Goal: Obtain resource: Obtain resource

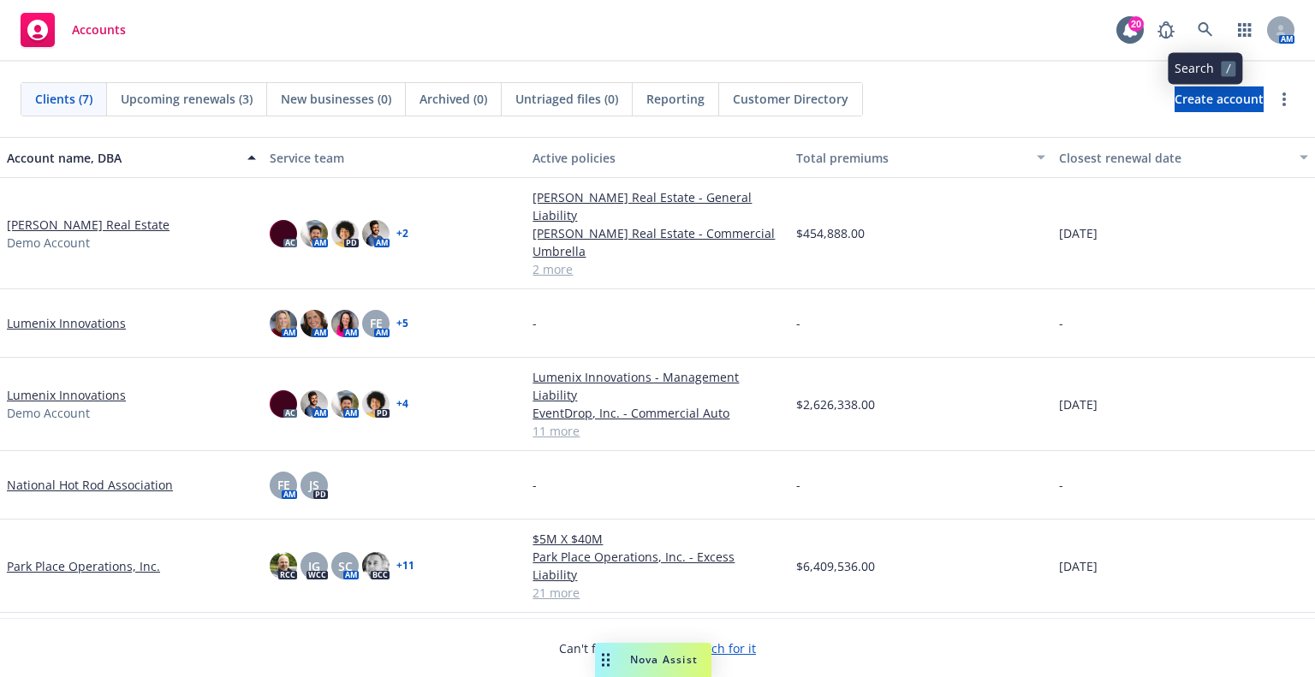
click at [1198, 35] on icon at bounding box center [1204, 29] width 15 height 15
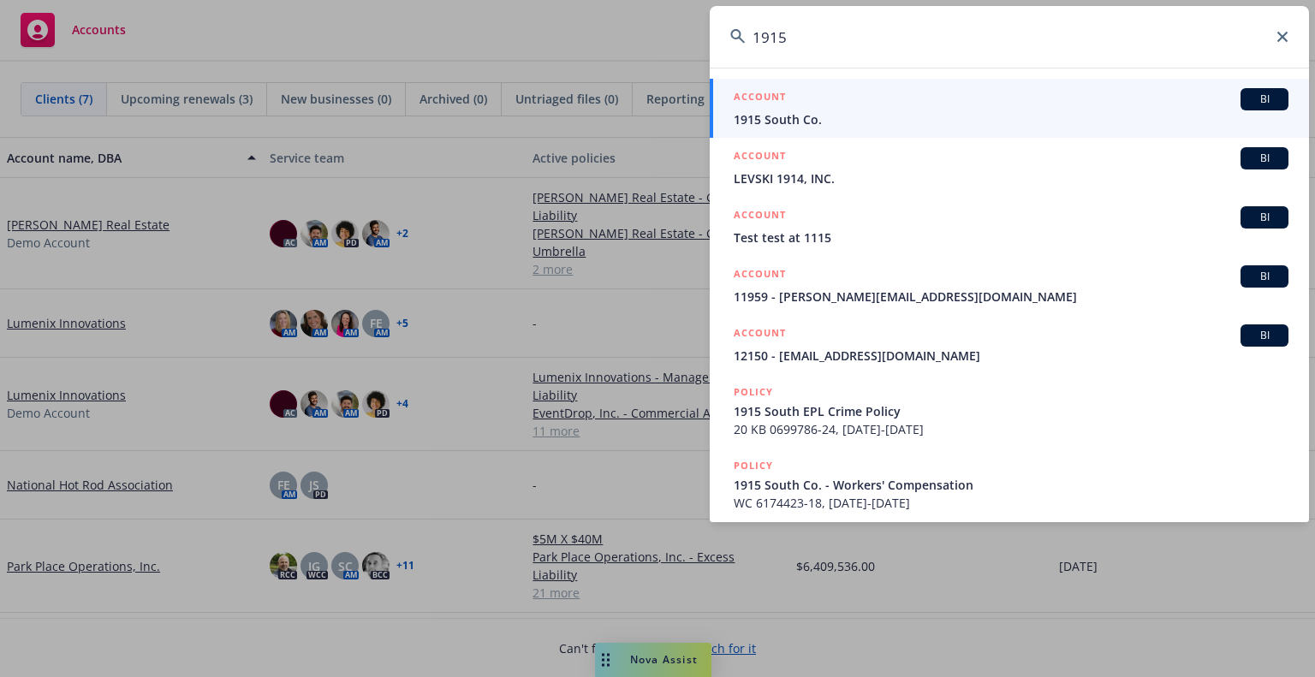
type input "1915"
click at [1082, 104] on div "ACCOUNT BI" at bounding box center [1011, 99] width 555 height 22
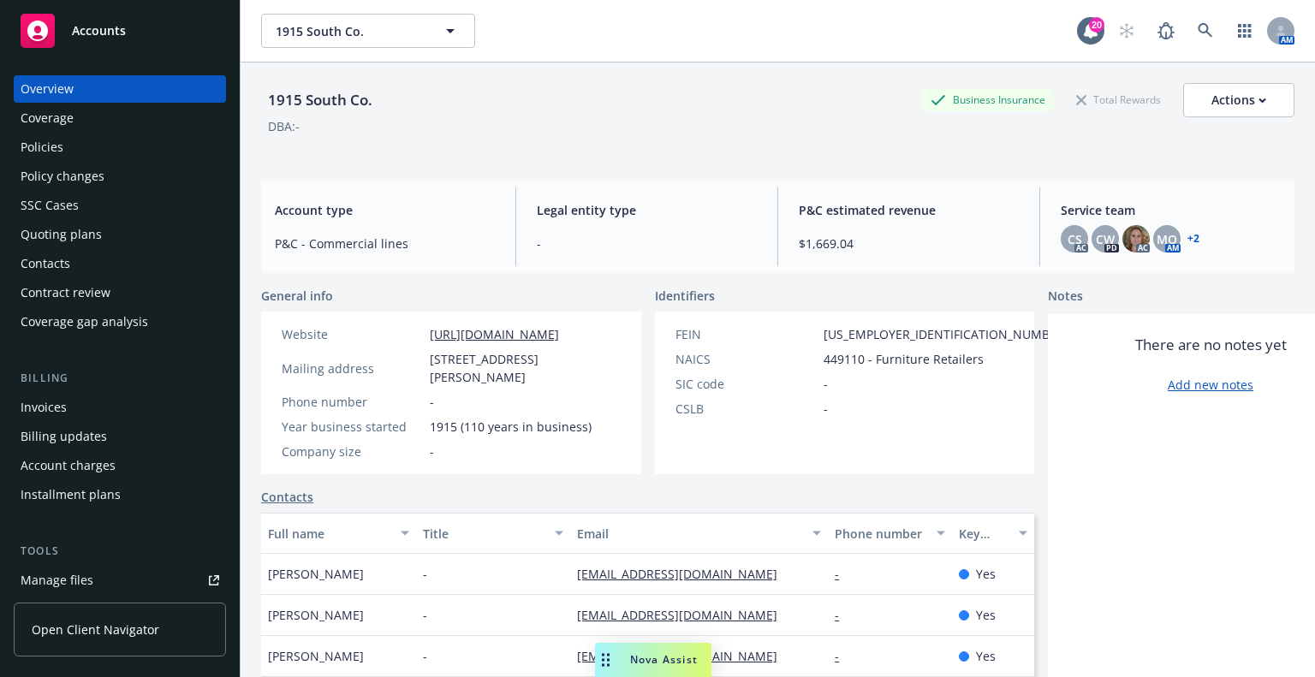
click at [83, 573] on div "Manage files" at bounding box center [57, 580] width 73 height 27
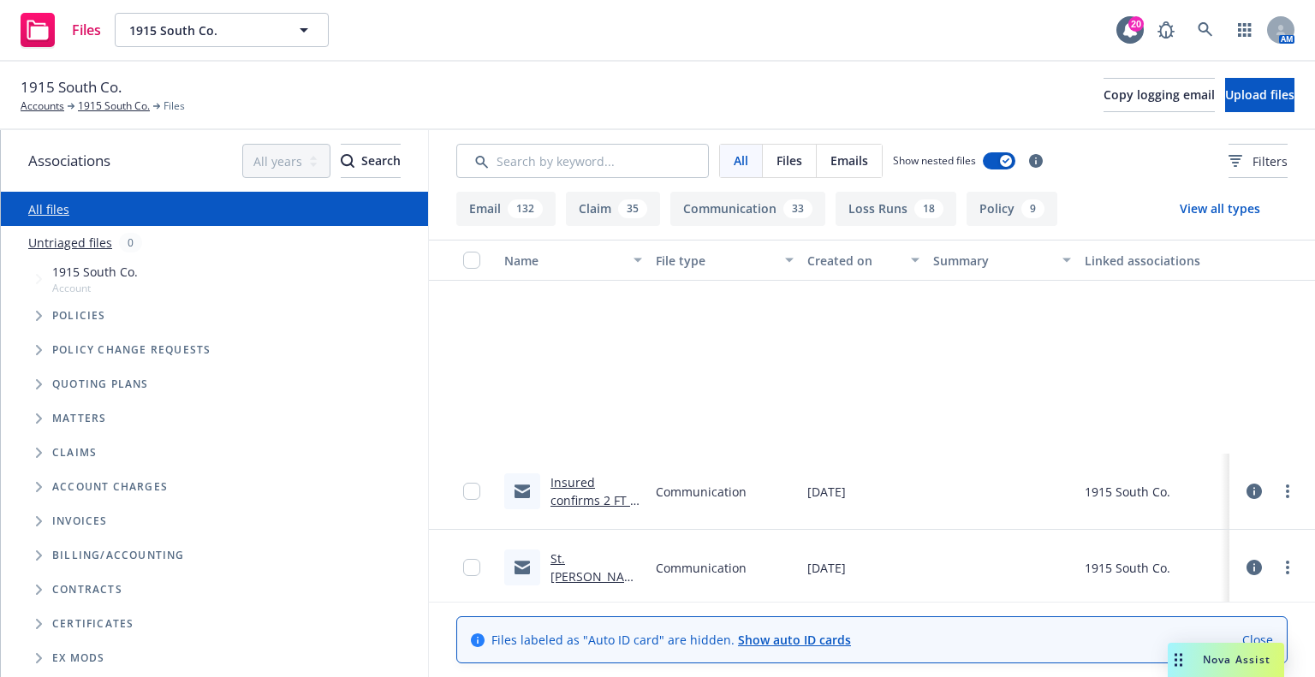
scroll to position [6933, 0]
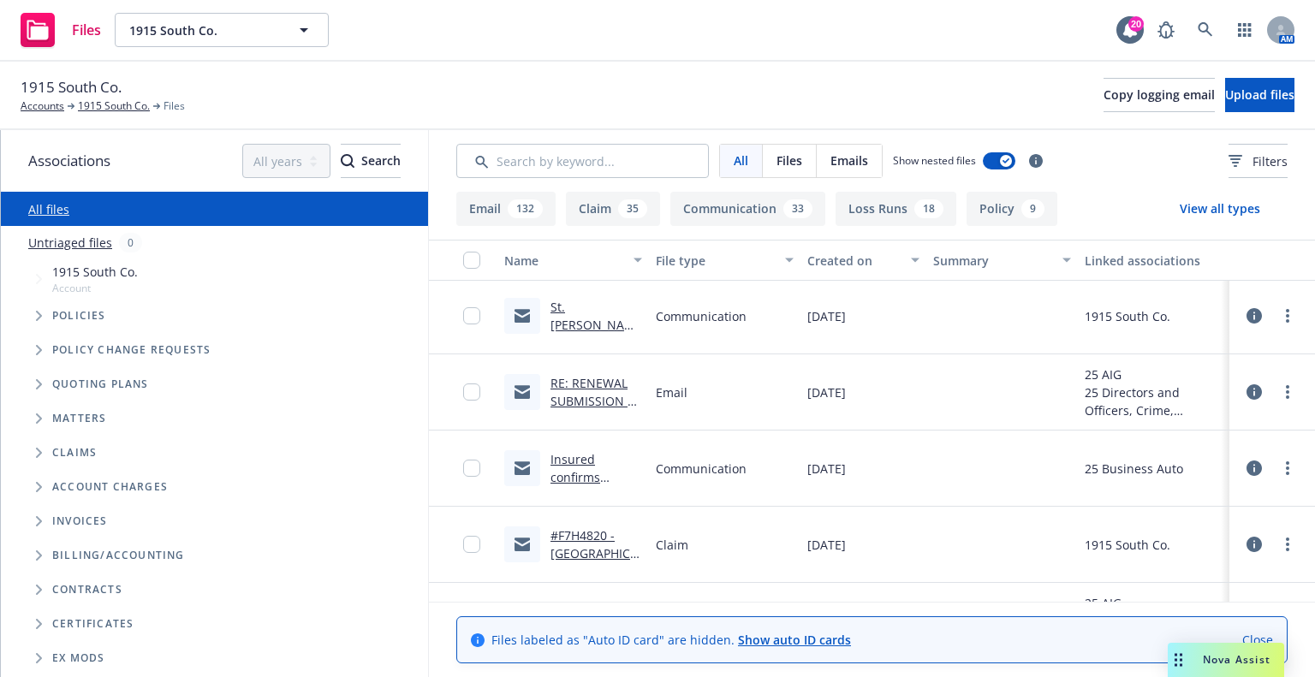
click at [579, 469] on link "Insured confirms vehicle breakout by DC .msg" at bounding box center [594, 495] width 88 height 88
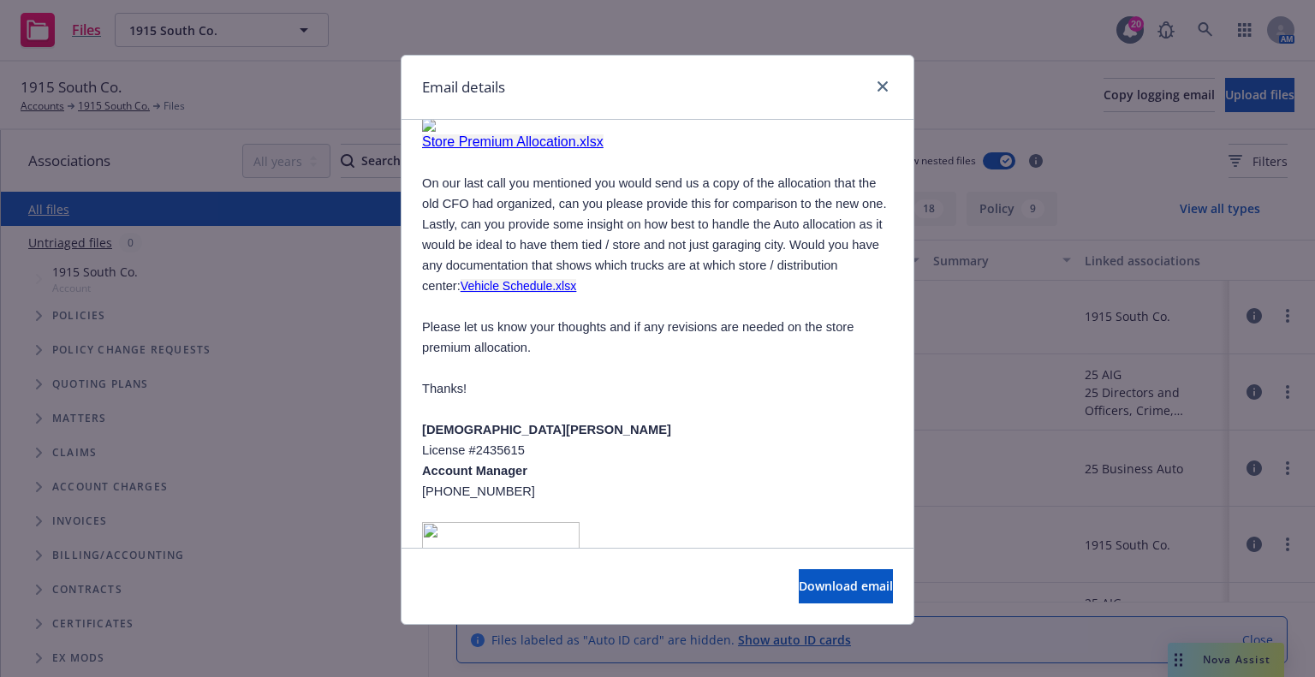
scroll to position [2284, 0]
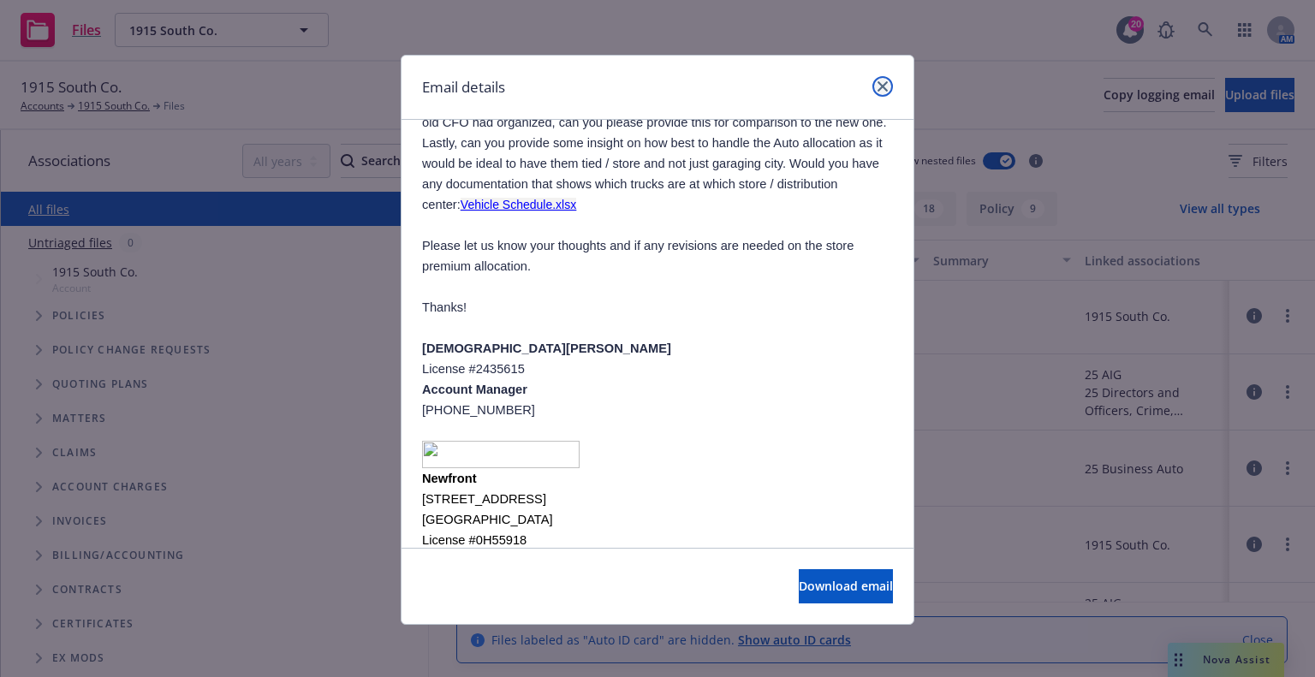
click at [877, 89] on icon "close" at bounding box center [882, 86] width 10 height 10
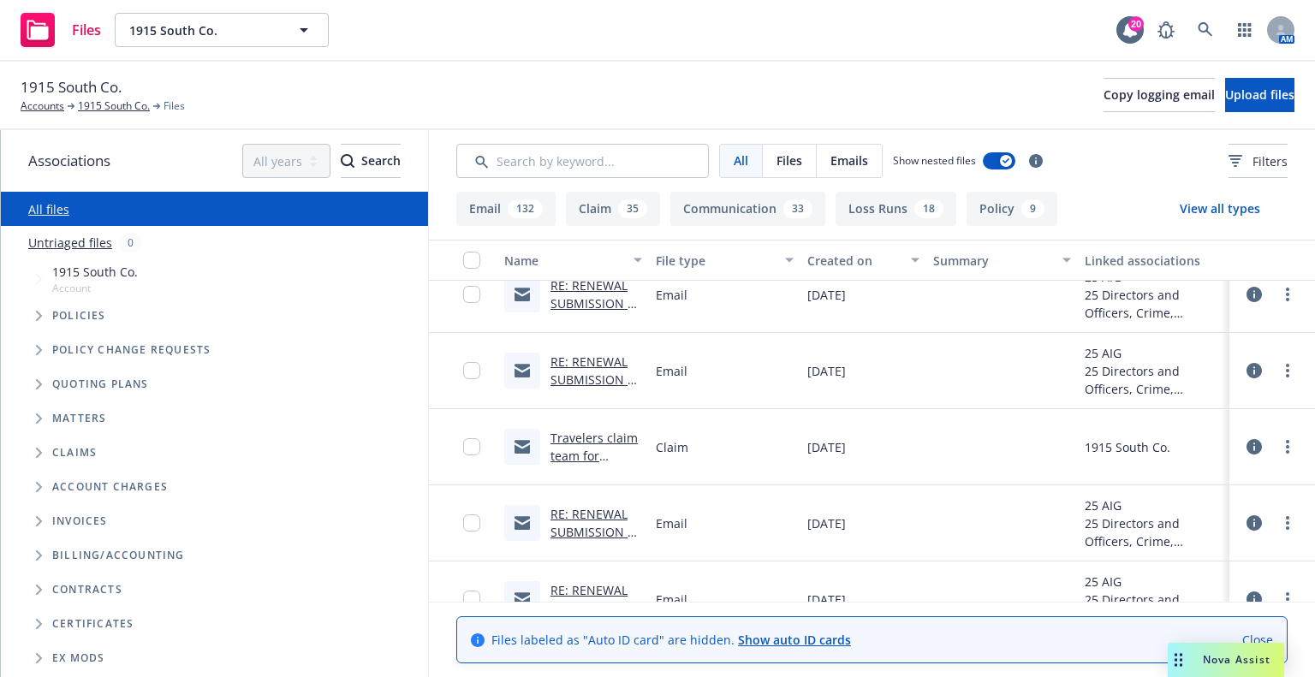
scroll to position [9158, 0]
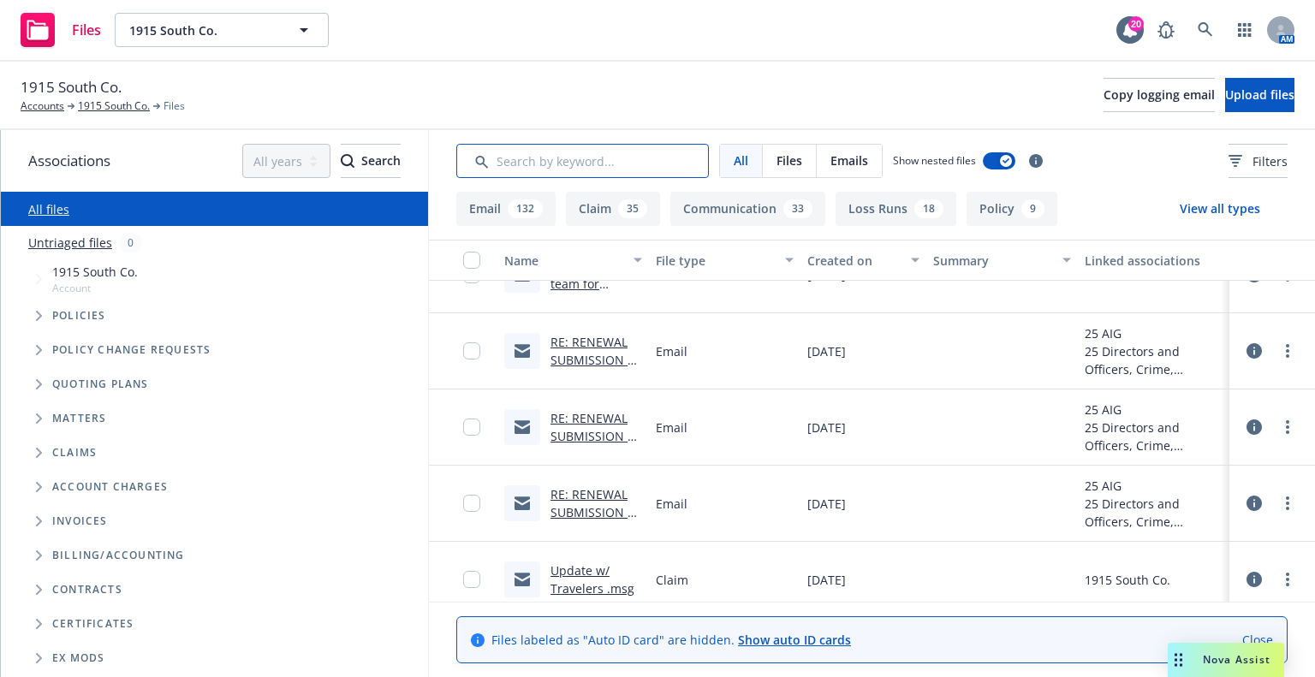
click at [663, 174] on input "Search by keyword..." at bounding box center [582, 161] width 252 height 34
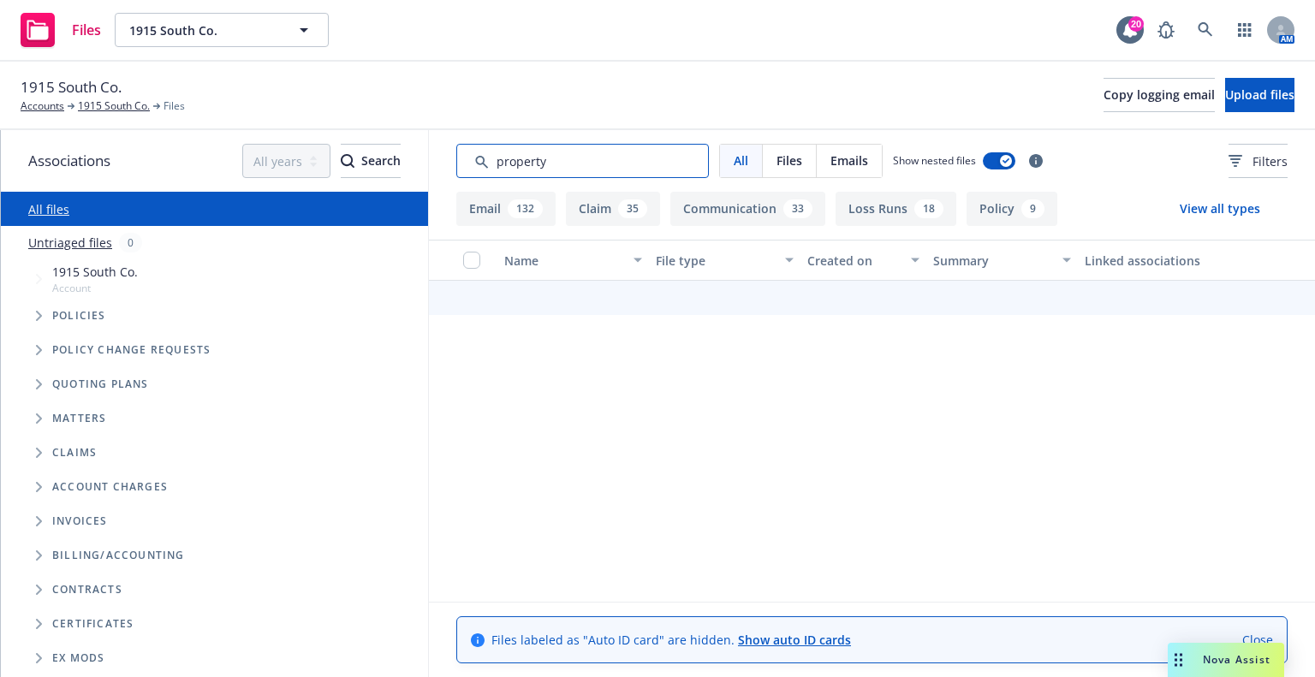
scroll to position [0, 0]
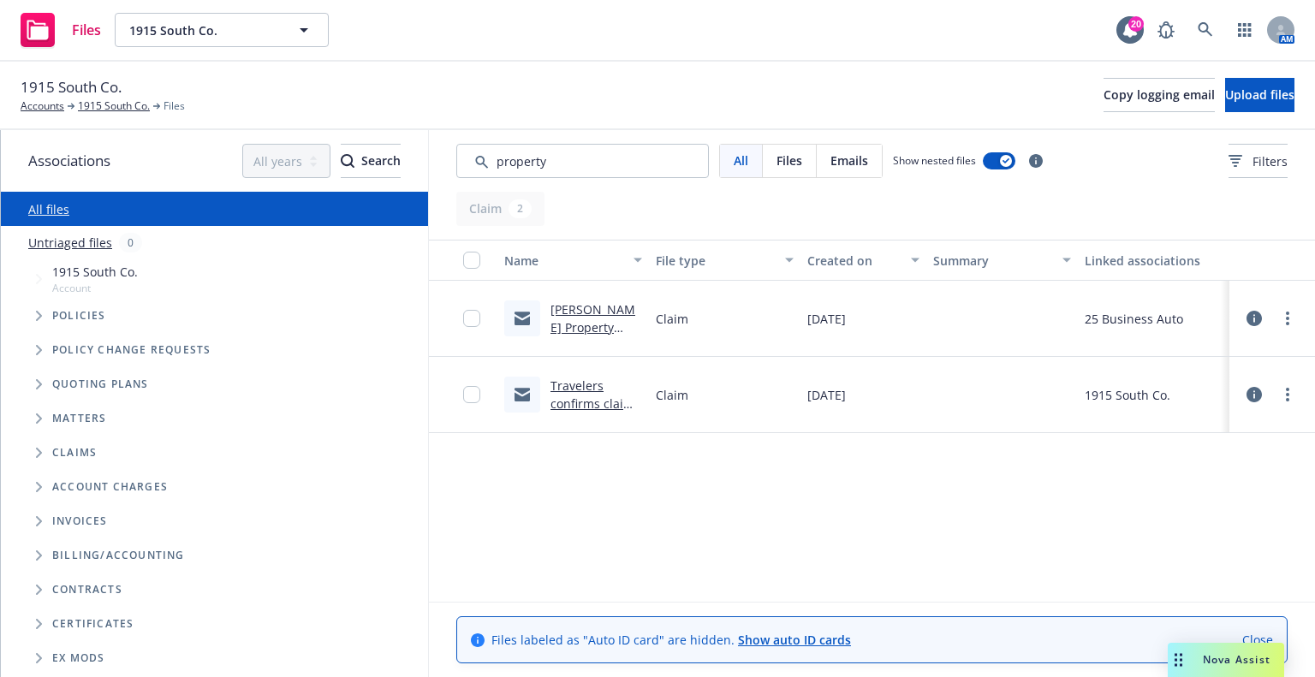
click at [563, 387] on link "Travelers confirms claim # F1M0920 has been closed and Property Damage has been…" at bounding box center [594, 439] width 89 height 124
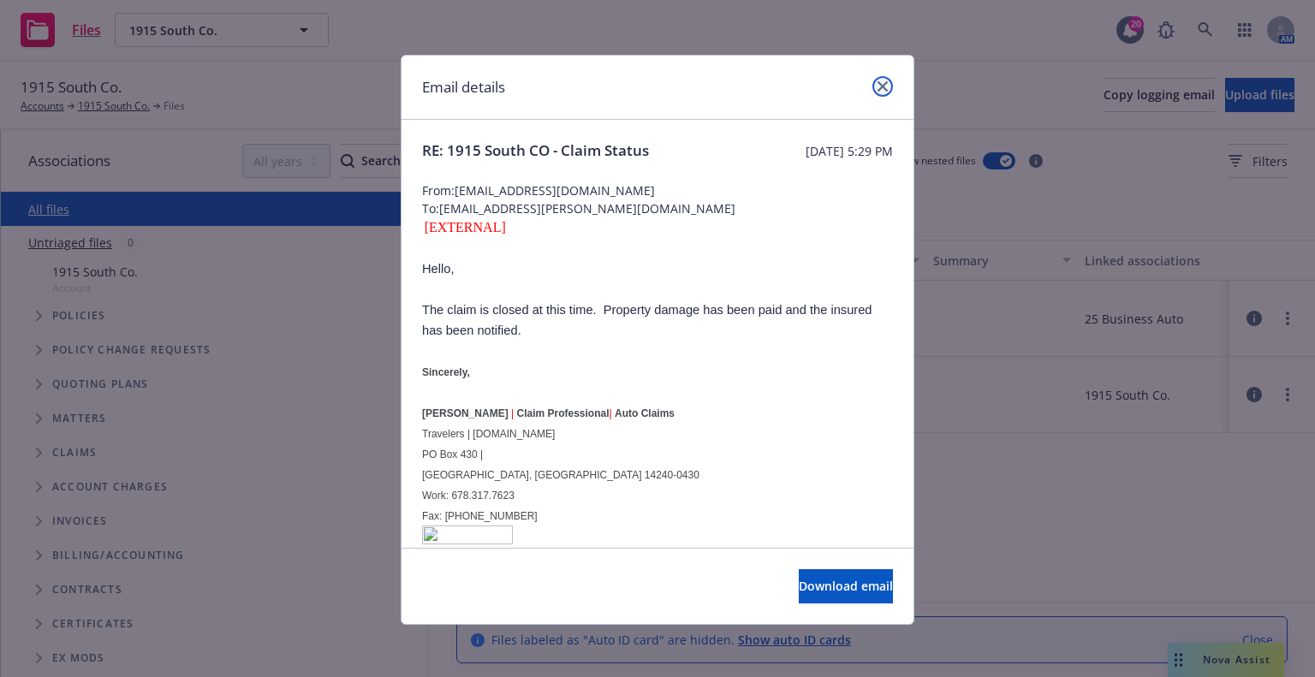
click at [877, 83] on icon "close" at bounding box center [882, 86] width 10 height 10
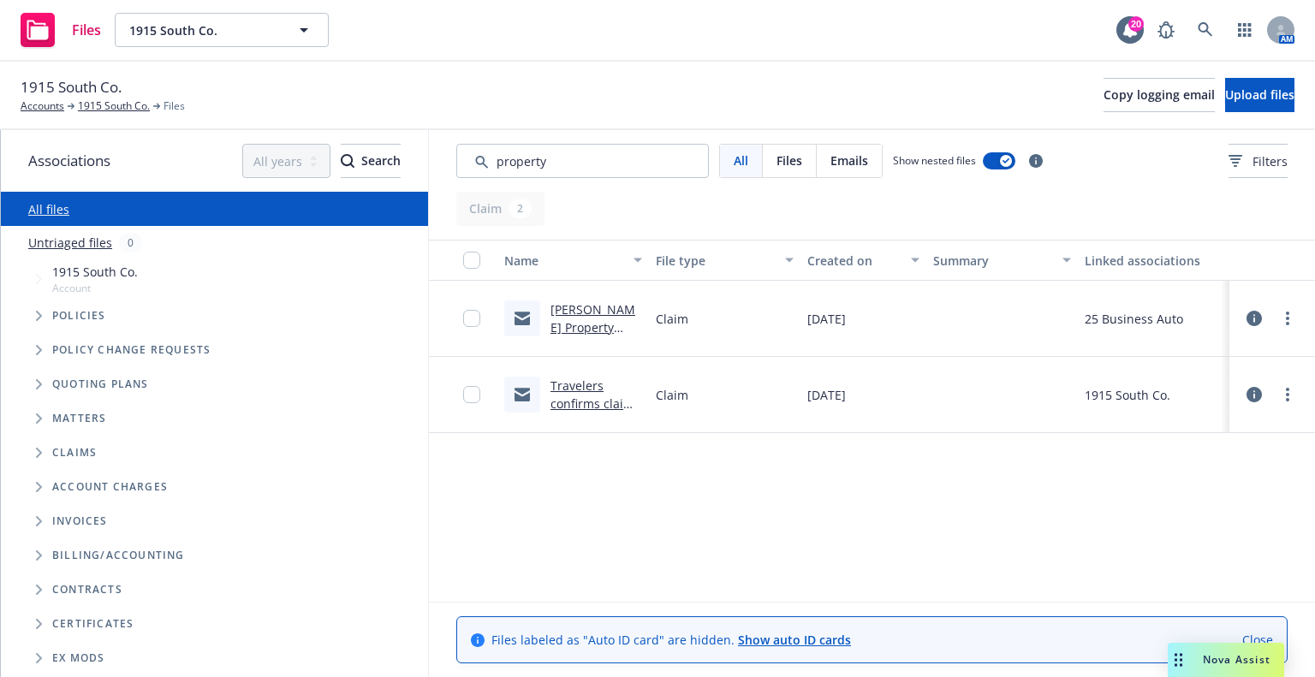
click at [876, 83] on div "1915 South Co. Accounts [STREET_ADDRESS] Files Copy logging email Upload files" at bounding box center [658, 95] width 1274 height 38
click at [623, 171] on input "Search by keyword..." at bounding box center [582, 161] width 252 height 34
drag, startPoint x: 620, startPoint y: 163, endPoint x: 437, endPoint y: 163, distance: 183.2
click at [437, 163] on div "All Files Emails Show nested files Filters" at bounding box center [872, 161] width 886 height 62
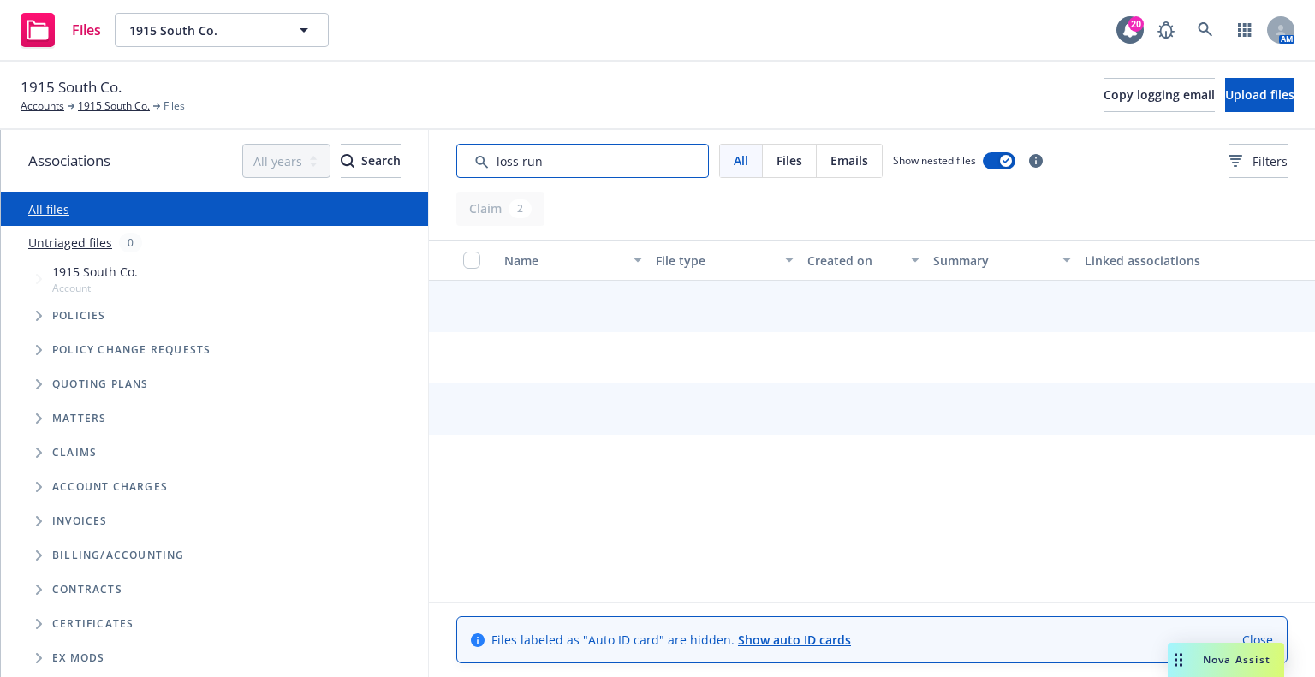
type input "loss run"
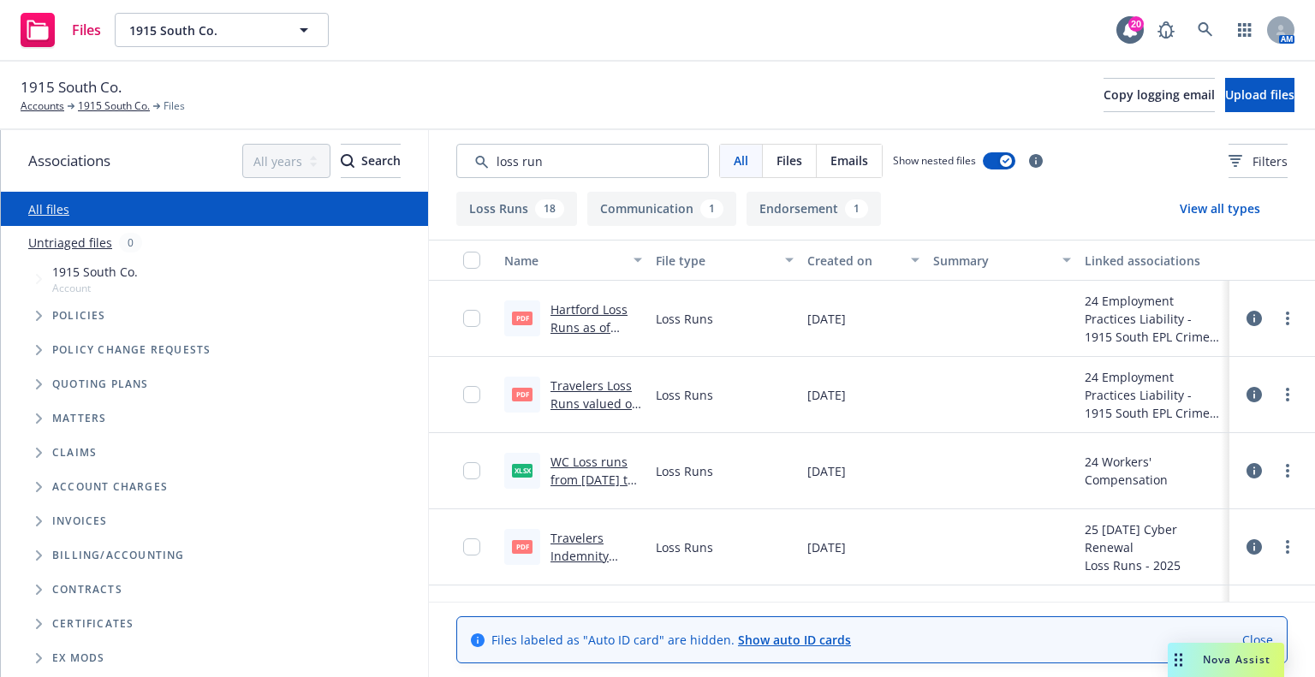
click at [582, 385] on link "Travelers Loss Runs valued on [DATE].pdf" at bounding box center [594, 403] width 89 height 52
